Goal: Task Accomplishment & Management: Use online tool/utility

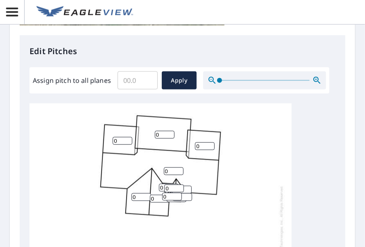
scroll to position [328, 0]
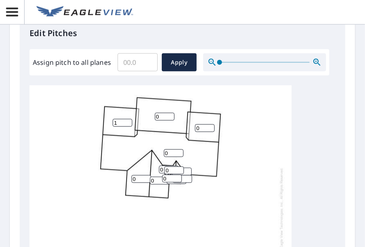
click at [128, 122] on input "1" at bounding box center [123, 123] width 20 height 8
drag, startPoint x: 122, startPoint y: 123, endPoint x: 101, endPoint y: 130, distance: 22.4
click at [101, 130] on div "0 0 0 0 1 0 0 0 0 0 0 0 0 0" at bounding box center [161, 213] width 262 height 257
type input "8"
drag, startPoint x: 162, startPoint y: 114, endPoint x: 144, endPoint y: 117, distance: 17.5
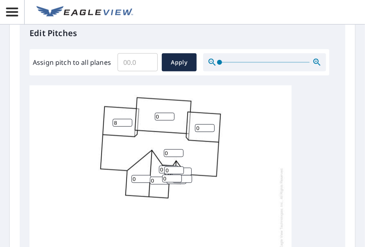
click at [143, 118] on div "0 0 0 0 8 0 0 0 0 0 0 0 0 0" at bounding box center [161, 213] width 262 height 257
type input "8"
drag, startPoint x: 200, startPoint y: 130, endPoint x: 186, endPoint y: 130, distance: 14.3
click at [186, 130] on div "0 0 0 8 8 0 0 0 0 0 0 0 0 0" at bounding box center [161, 213] width 262 height 257
type input "8"
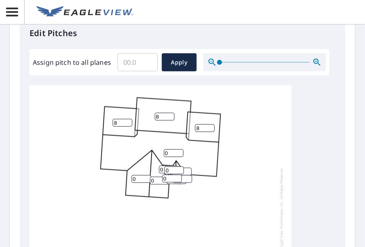
drag, startPoint x: 140, startPoint y: 180, endPoint x: 122, endPoint y: 182, distance: 18.6
click at [122, 182] on div "0 0 0 8 8 8 0 0 0 0 0 0 0 0" at bounding box center [161, 213] width 262 height 257
type input "8"
drag, startPoint x: 157, startPoint y: 182, endPoint x: 147, endPoint y: 183, distance: 9.5
click at [156, 182] on input "0" at bounding box center [160, 181] width 20 height 8
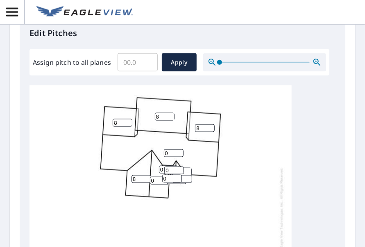
drag, startPoint x: 147, startPoint y: 183, endPoint x: 161, endPoint y: 173, distance: 17.0
click at [147, 183] on div "0 0 0 8 8 8 8 0 0 0 0 0 0 0" at bounding box center [161, 213] width 262 height 257
drag, startPoint x: 174, startPoint y: 152, endPoint x: 160, endPoint y: 152, distance: 13.9
click at [173, 152] on input "0" at bounding box center [174, 153] width 20 height 8
click at [160, 152] on div "0 0 0 8 8 8 8 0 0 0 0 0 0 0" at bounding box center [161, 213] width 262 height 257
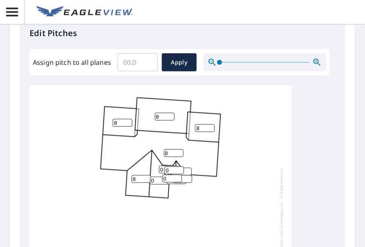
type input "8"
drag, startPoint x: 159, startPoint y: 180, endPoint x: 137, endPoint y: 178, distance: 21.8
click at [137, 178] on div "8 0 0 8 8 8 8 0 0 0 0 0 0 0" at bounding box center [161, 213] width 262 height 257
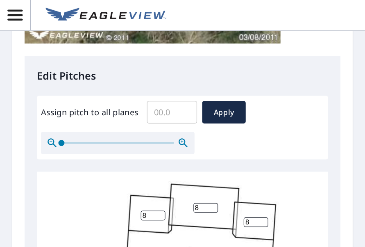
scroll to position [7, 0]
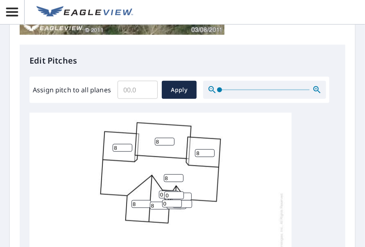
type input "8"
click at [163, 191] on input "0" at bounding box center [169, 195] width 20 height 8
drag, startPoint x: 163, startPoint y: 189, endPoint x: 158, endPoint y: 191, distance: 4.8
click at [158, 191] on div "8 0 0 8 8 8 8 8 0 0 0 0 0 0" at bounding box center [161, 238] width 262 height 257
type input "6"
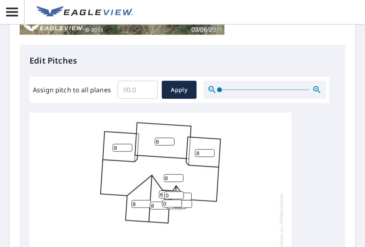
drag, startPoint x: 171, startPoint y: 190, endPoint x: 161, endPoint y: 190, distance: 10.7
click at [161, 190] on div "8 0 0 8 8 8 8 8 0 0 6 0 0 0" at bounding box center [161, 238] width 262 height 257
type input "6"
drag, startPoint x: 172, startPoint y: 200, endPoint x: 160, endPoint y: 200, distance: 11.5
click at [160, 200] on div "8 0 0 8 8 8 8 8 0 0 6 0 6 0" at bounding box center [161, 238] width 262 height 257
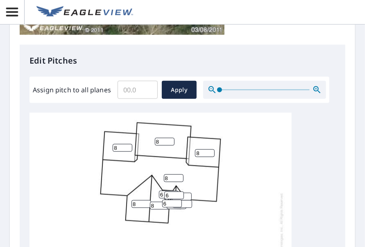
type input "6"
click at [184, 200] on input "0" at bounding box center [183, 204] width 20 height 8
click at [188, 200] on input "1" at bounding box center [183, 204] width 20 height 8
click at [188, 200] on input "2" at bounding box center [183, 204] width 20 height 8
click at [188, 200] on input "3" at bounding box center [183, 204] width 20 height 8
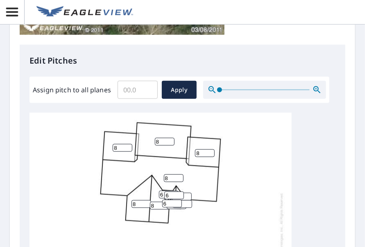
click at [188, 200] on input "4" at bounding box center [183, 204] width 20 height 8
click at [188, 200] on input "5" at bounding box center [183, 204] width 20 height 8
click at [188, 200] on input "6" at bounding box center [183, 204] width 20 height 8
click at [188, 200] on input "7" at bounding box center [183, 204] width 20 height 8
click at [210, 205] on div "8 0 0 8 8 8 8 8 0 0 6 7 6 6" at bounding box center [161, 238] width 262 height 257
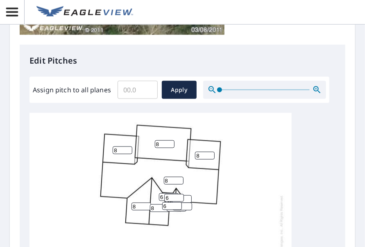
scroll to position [8, 0]
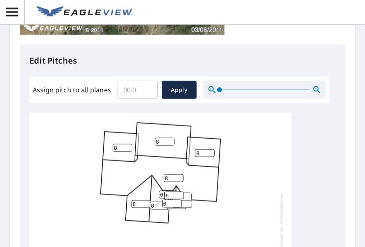
drag, startPoint x: 173, startPoint y: 198, endPoint x: 162, endPoint y: 198, distance: 10.7
click at [162, 200] on input "6" at bounding box center [172, 204] width 20 height 8
type input "6"
click at [185, 200] on input "6" at bounding box center [183, 204] width 20 height 8
drag, startPoint x: 184, startPoint y: 197, endPoint x: 158, endPoint y: 199, distance: 25.5
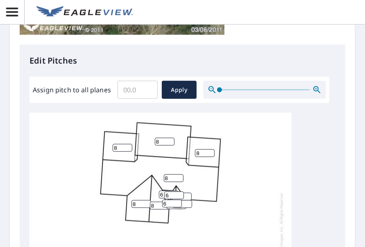
click at [158, 199] on div "8 0 0 8 8 8 8 8 0 0 6 6 6 6" at bounding box center [161, 238] width 262 height 257
drag, startPoint x: 171, startPoint y: 198, endPoint x: 142, endPoint y: 201, distance: 28.8
click at [142, 201] on div "8 0 0 8 8 8 8 8 0 0 6 6 6 6" at bounding box center [161, 238] width 262 height 257
click at [214, 199] on div "8 0 0 8 8 8 8 8 0 0 6 6 6 6" at bounding box center [161, 238] width 262 height 257
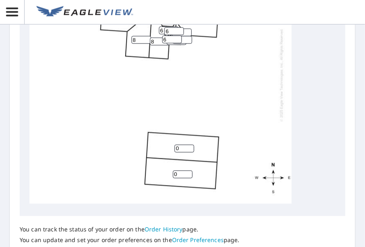
click at [178, 145] on input "0" at bounding box center [185, 149] width 20 height 8
drag, startPoint x: 177, startPoint y: 143, endPoint x: 144, endPoint y: 145, distance: 32.5
click at [144, 145] on div "8 0 0 8 8 8 8 8 0 0 6 6 6 6" at bounding box center [161, 74] width 262 height 257
type input "1"
drag, startPoint x: 181, startPoint y: 169, endPoint x: 120, endPoint y: 166, distance: 61.5
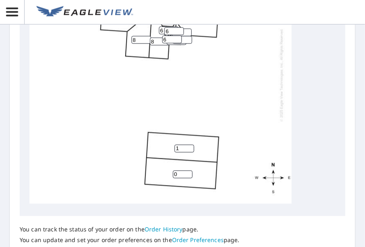
click at [120, 167] on div "8 0 1 8 8 8 8 8 0 0 6 6 6 6" at bounding box center [161, 74] width 262 height 257
type input "1"
click at [96, 133] on div "8 1 1 8 8 8 8 8 0 0 6 6 6 6" at bounding box center [161, 74] width 262 height 257
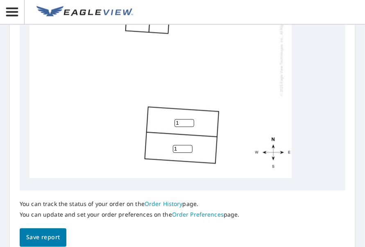
scroll to position [539, 0]
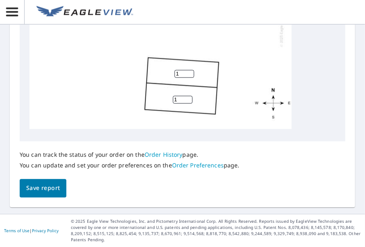
click at [54, 189] on span "Save report" at bounding box center [43, 188] width 34 height 10
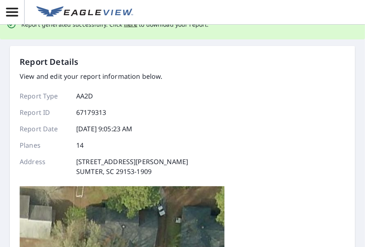
scroll to position [0, 0]
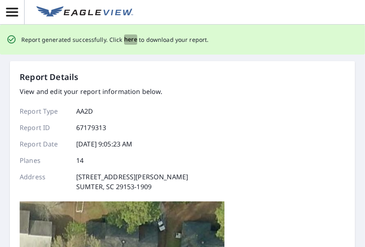
click at [127, 39] on span "here" at bounding box center [131, 39] width 14 height 10
